Goal: Find specific page/section: Find specific page/section

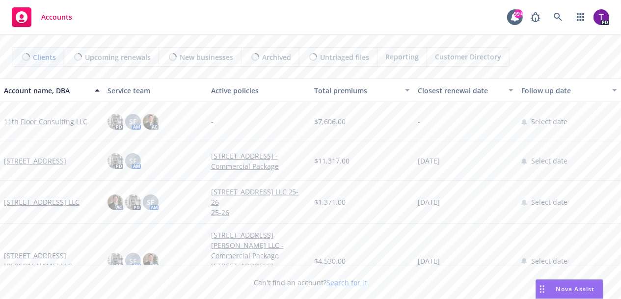
click at [347, 281] on link "Search for it" at bounding box center [347, 282] width 40 height 9
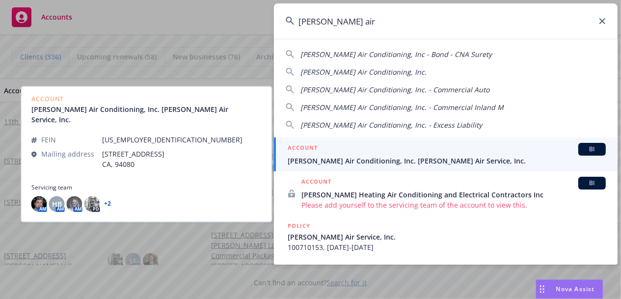
type input "[PERSON_NAME] air"
click at [321, 154] on div "ACCOUNT BI" at bounding box center [447, 149] width 318 height 13
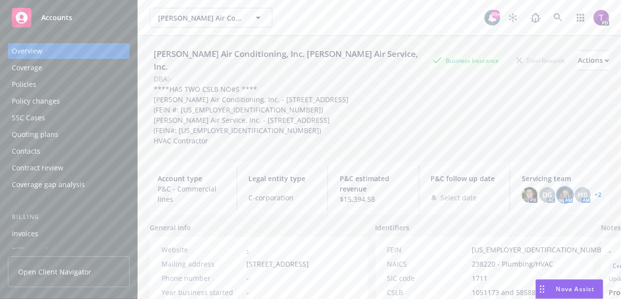
click at [557, 188] on img at bounding box center [565, 195] width 16 height 16
click at [571, 141] on div "[PERSON_NAME] Air Conditioning, Inc. [PERSON_NAME] Air Service, Inc. Business I…" at bounding box center [379, 95] width 459 height 118
click at [595, 192] on link "+ 2" at bounding box center [598, 195] width 7 height 6
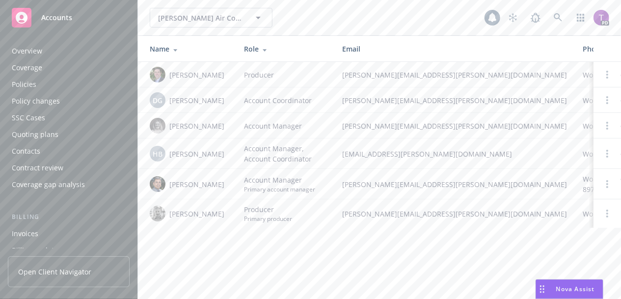
scroll to position [324, 0]
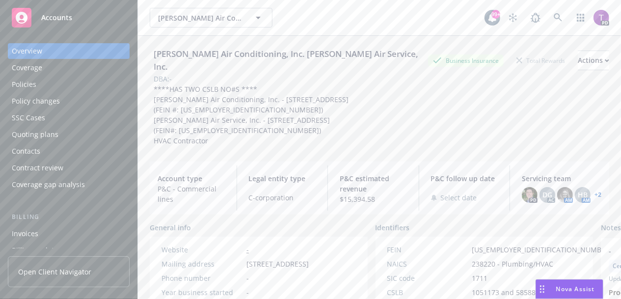
click at [29, 84] on div "Policies" at bounding box center [24, 85] width 25 height 16
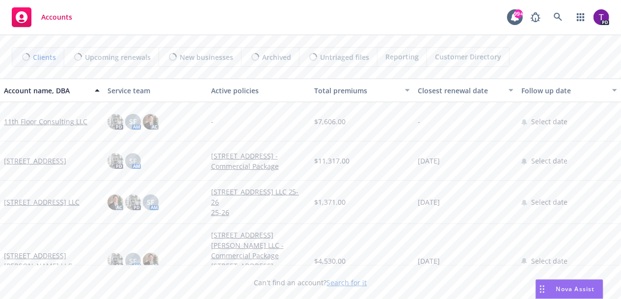
click at [349, 281] on link "Search for it" at bounding box center [347, 282] width 40 height 9
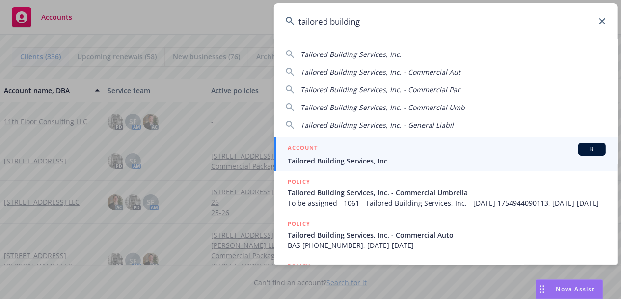
type input "tailored building"
click at [348, 150] on div "ACCOUNT BI" at bounding box center [447, 149] width 318 height 13
